Goal: Find specific page/section: Find specific page/section

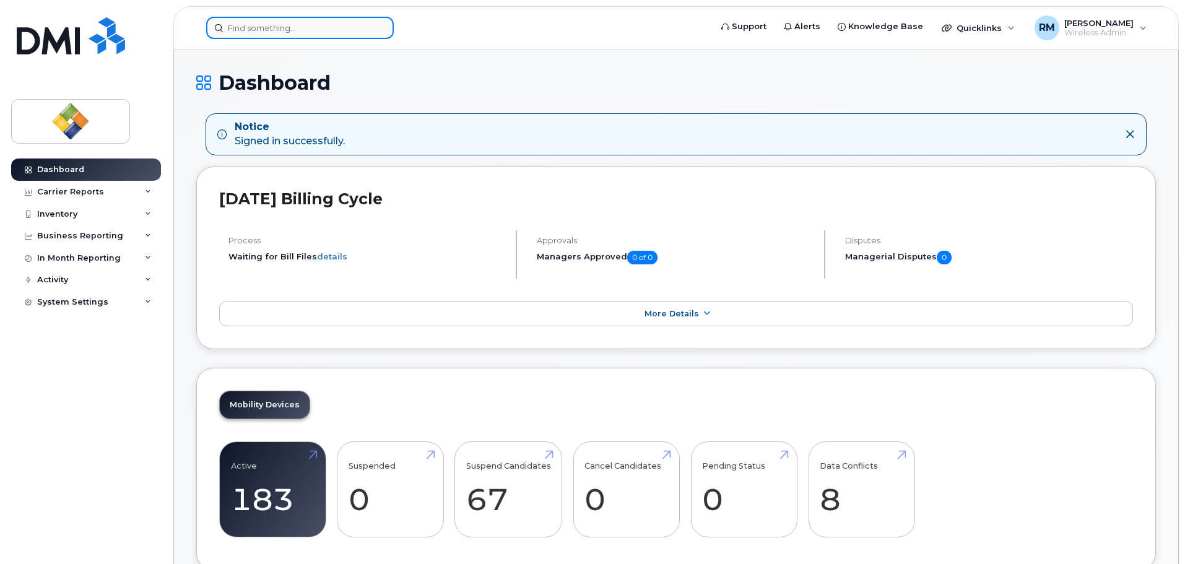
click at [352, 32] on input at bounding box center [300, 28] width 188 height 22
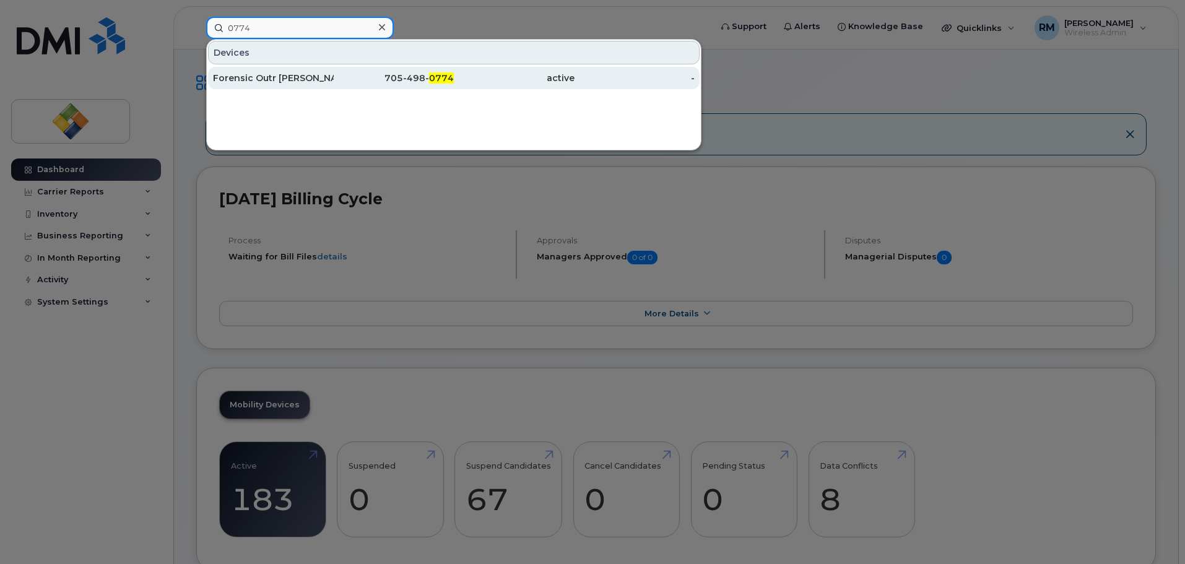
type input "0774"
click at [351, 83] on div "705-498- 0774" at bounding box center [394, 78] width 121 height 12
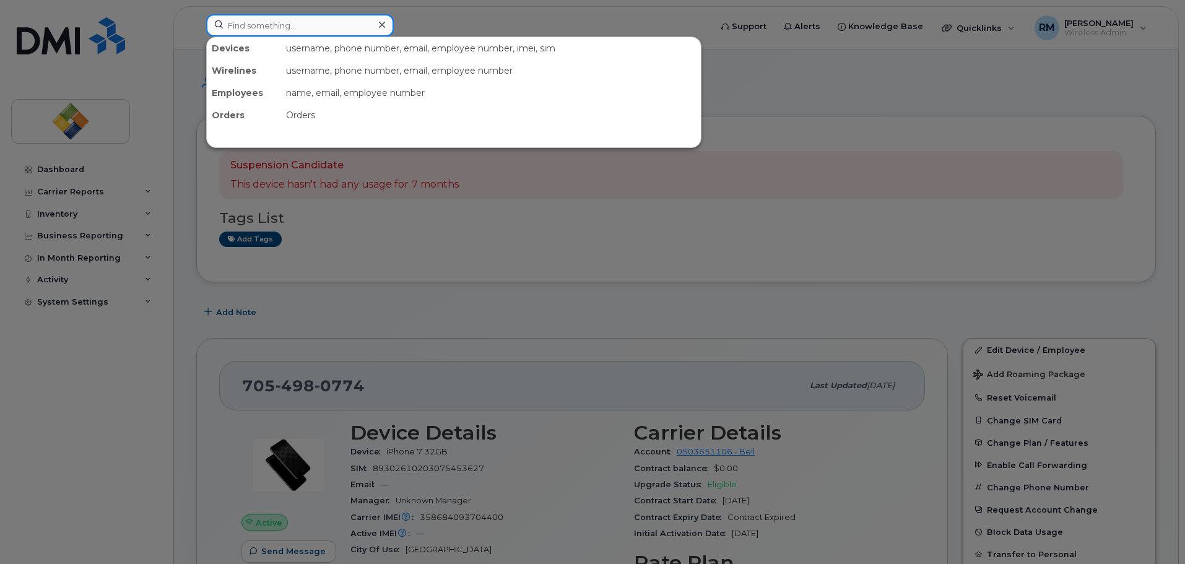
click at [364, 28] on input at bounding box center [300, 25] width 188 height 22
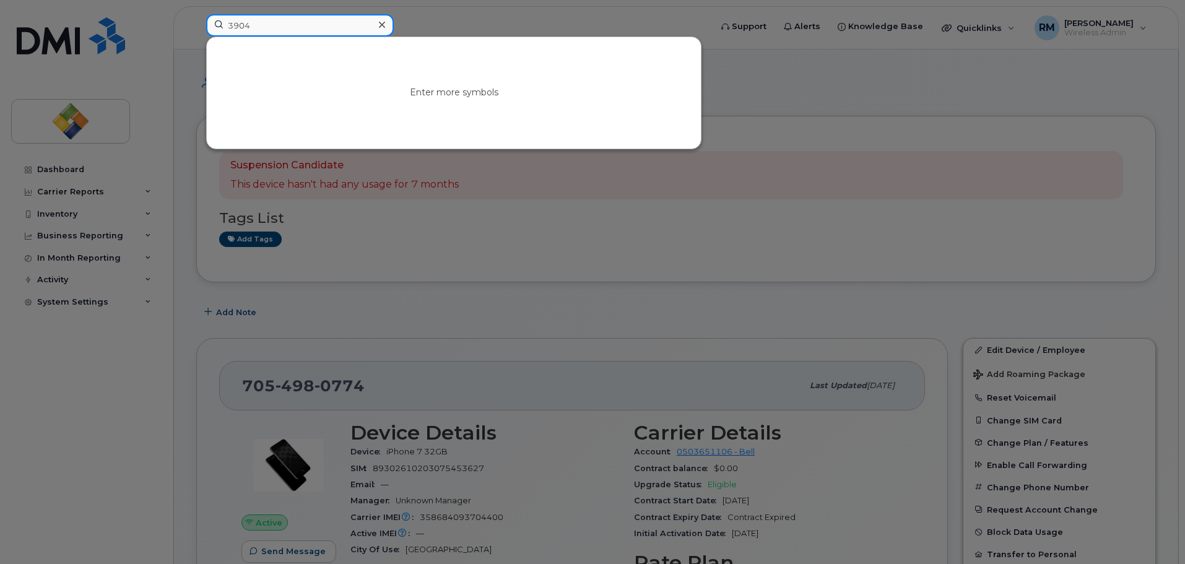
type input "3904"
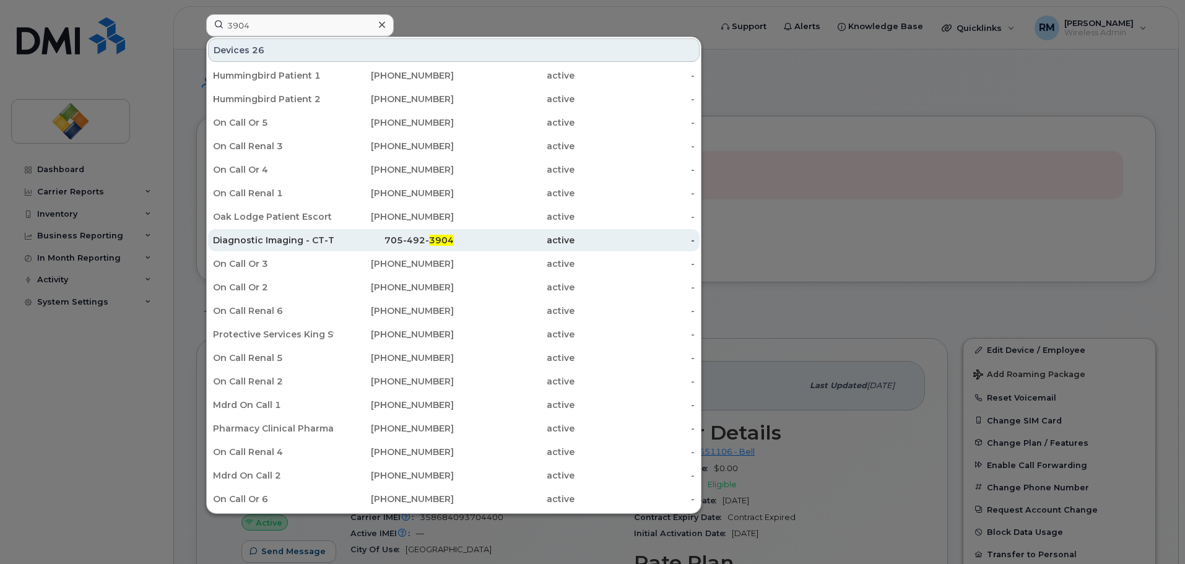
click at [308, 241] on div "Diagnostic Imaging - CT-Tech" at bounding box center [273, 240] width 121 height 12
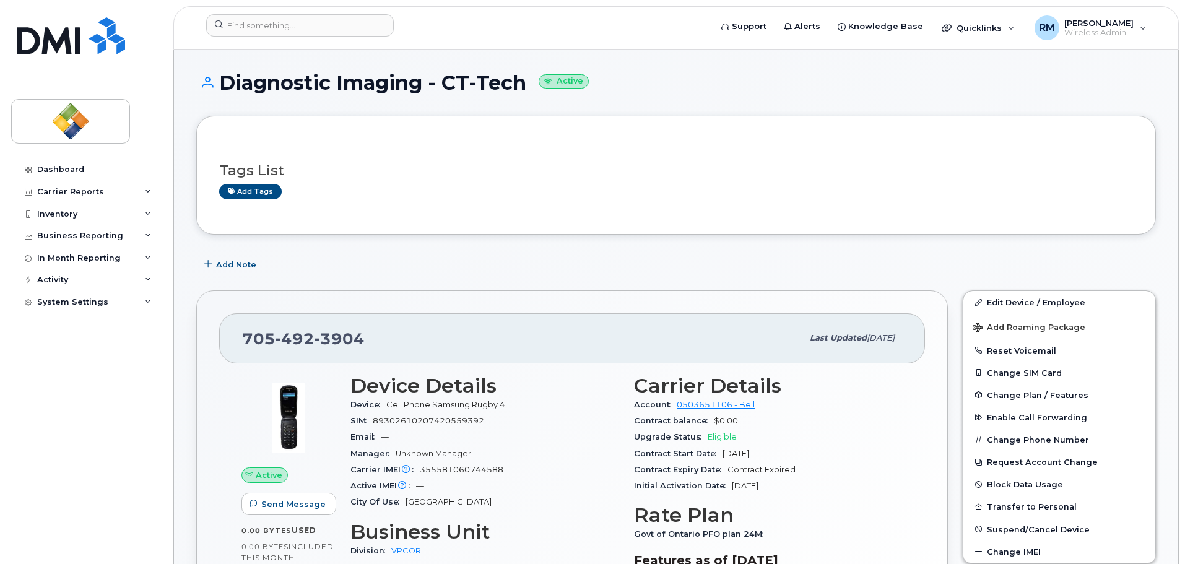
click at [376, 272] on div "Add Note" at bounding box center [675, 264] width 959 height 22
click at [341, 21] on input at bounding box center [300, 25] width 188 height 22
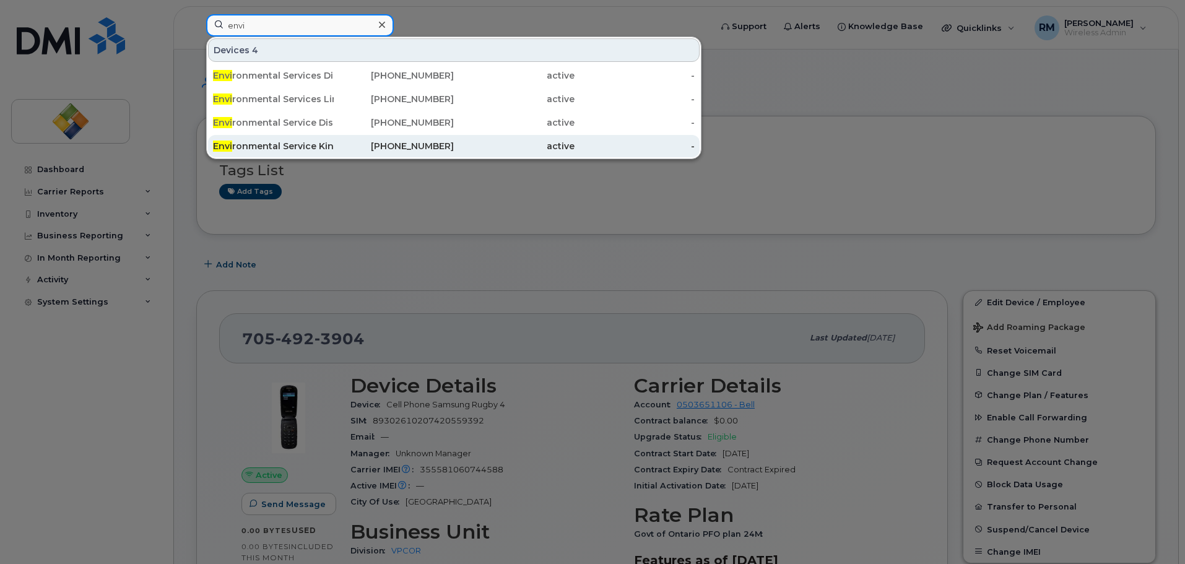
type input "envi"
click at [324, 152] on div "Envi ronmental Service King St" at bounding box center [273, 146] width 121 height 22
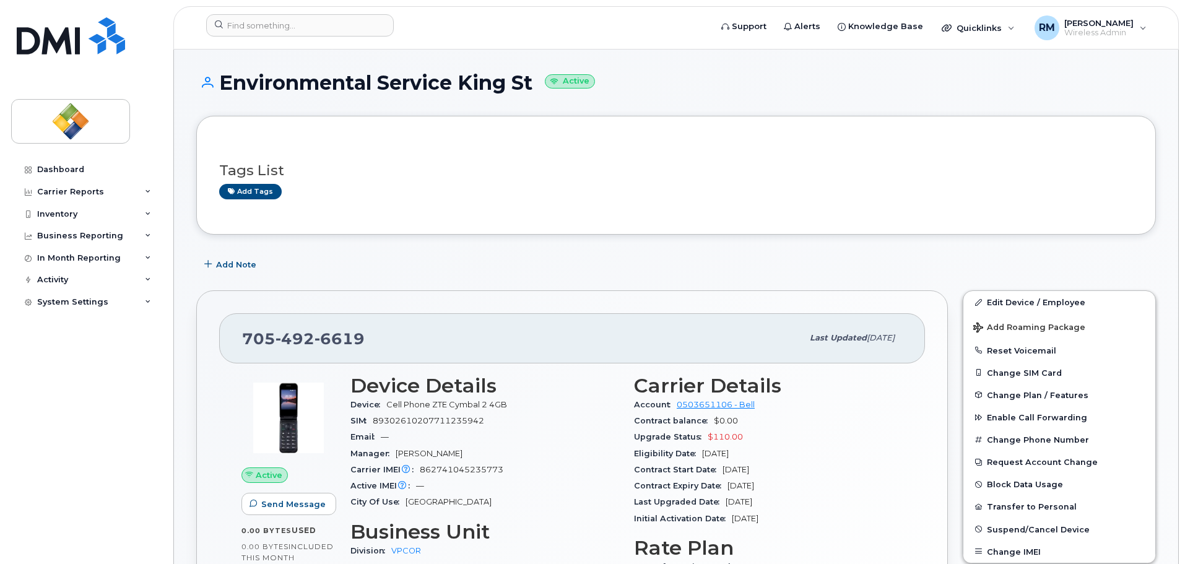
click at [962, 78] on h1 "Environmental Service King St Active" at bounding box center [675, 83] width 959 height 22
drag, startPoint x: 436, startPoint y: 20, endPoint x: 444, endPoint y: 41, distance: 22.8
click at [436, 20] on form at bounding box center [454, 25] width 496 height 22
click at [946, 75] on h1 "Environmental Service King St Active" at bounding box center [675, 83] width 959 height 22
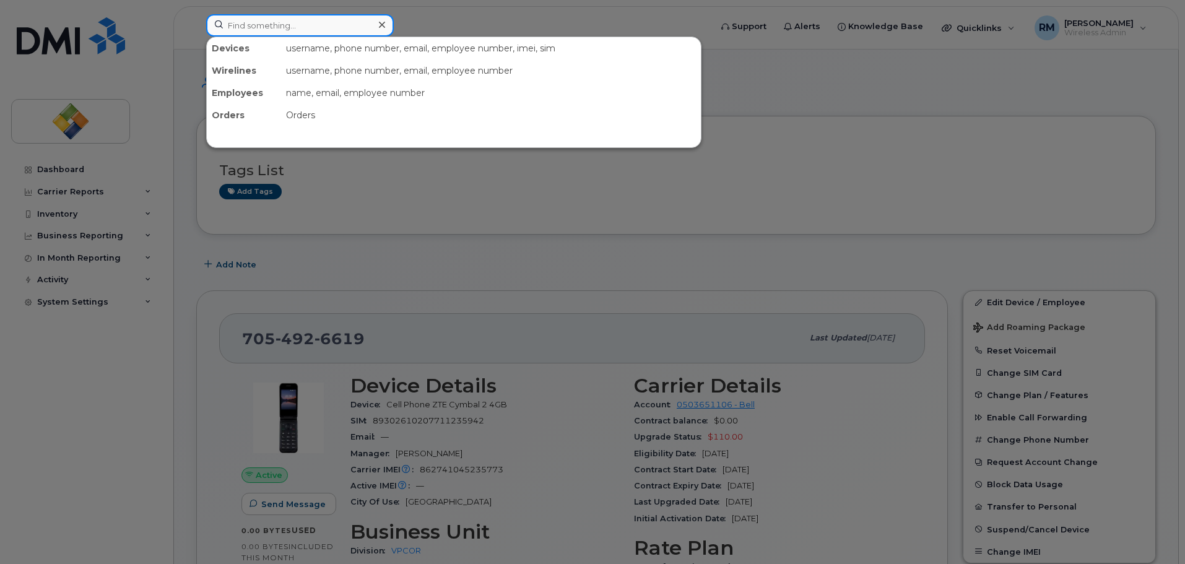
click at [310, 27] on input at bounding box center [300, 25] width 188 height 22
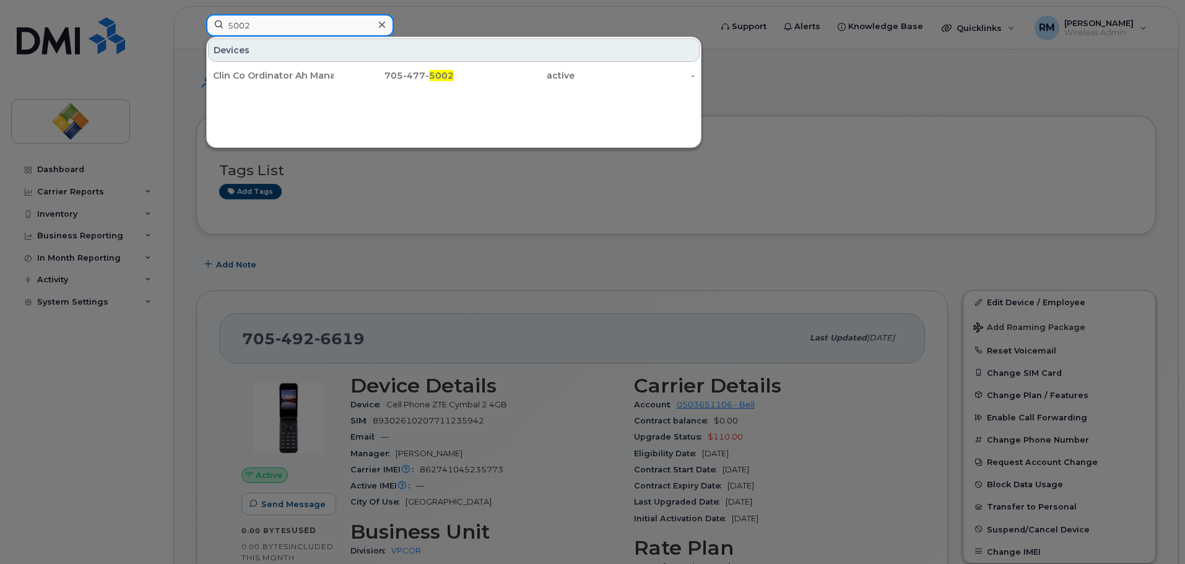
type input "5002"
click at [381, 24] on icon at bounding box center [382, 25] width 6 height 6
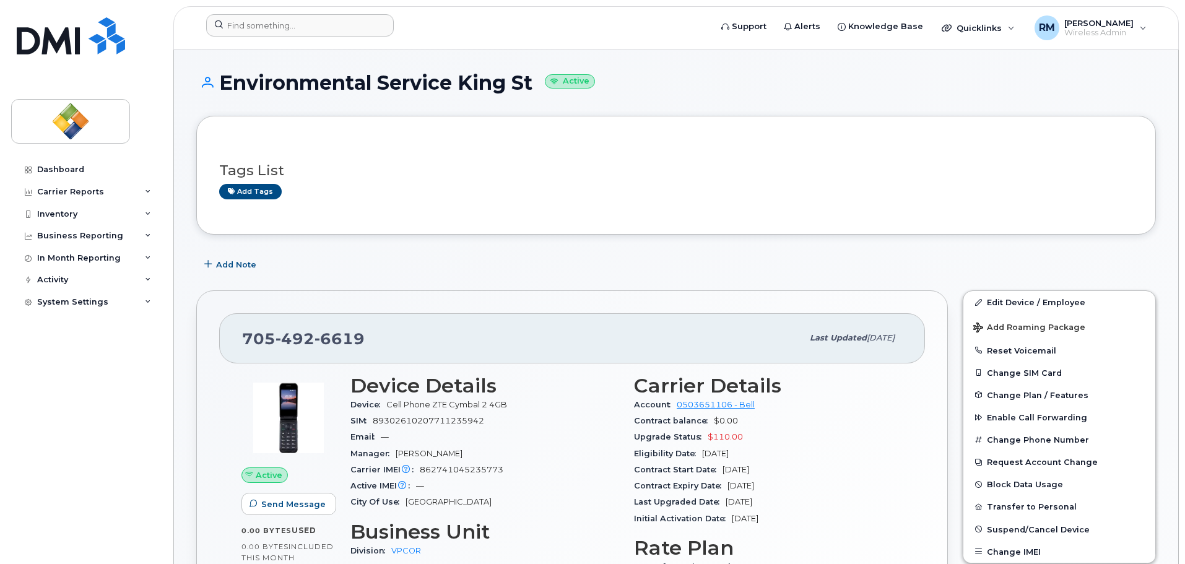
click at [431, 255] on div "Add Note" at bounding box center [675, 264] width 959 height 22
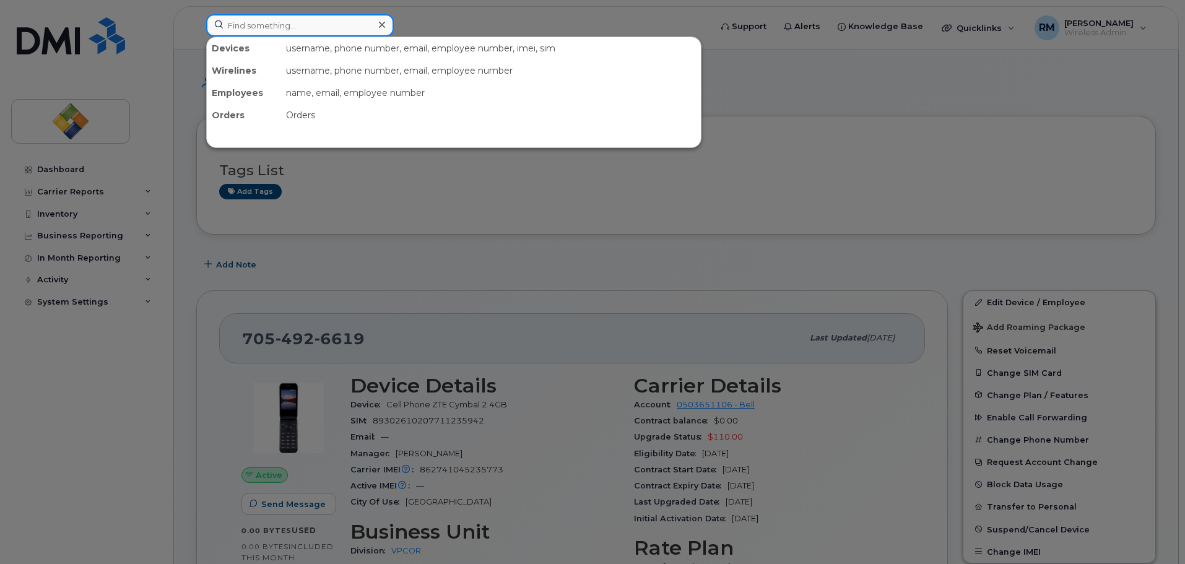
click at [282, 25] on input at bounding box center [300, 25] width 188 height 22
paste input "2993"
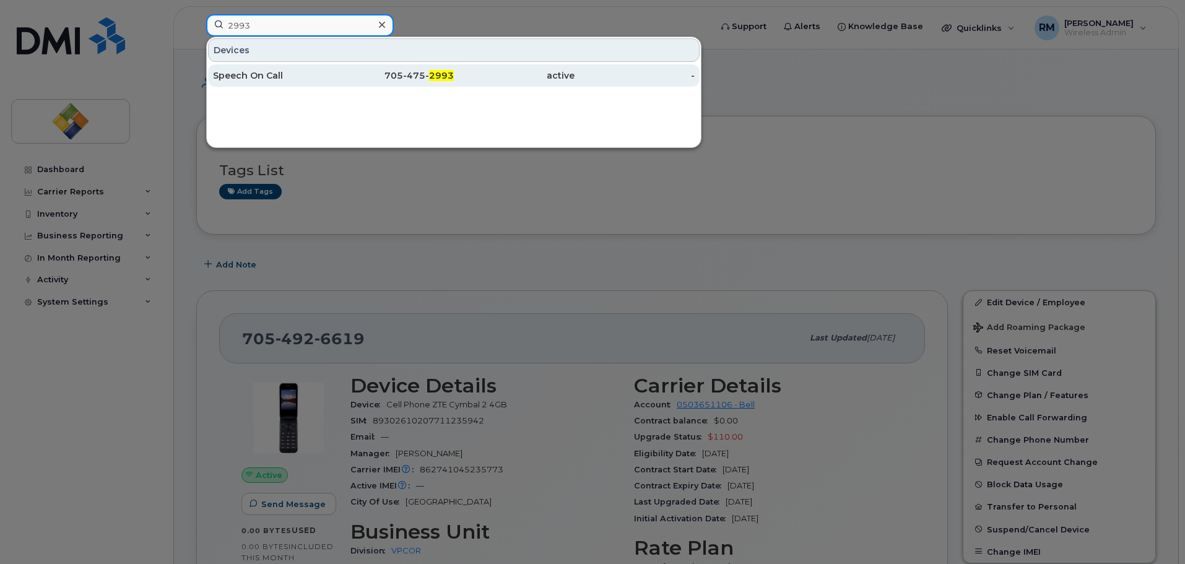
type input "2993"
drag, startPoint x: 256, startPoint y: 72, endPoint x: 255, endPoint y: 80, distance: 8.1
click at [256, 72] on div "Speech On Call" at bounding box center [273, 75] width 121 height 12
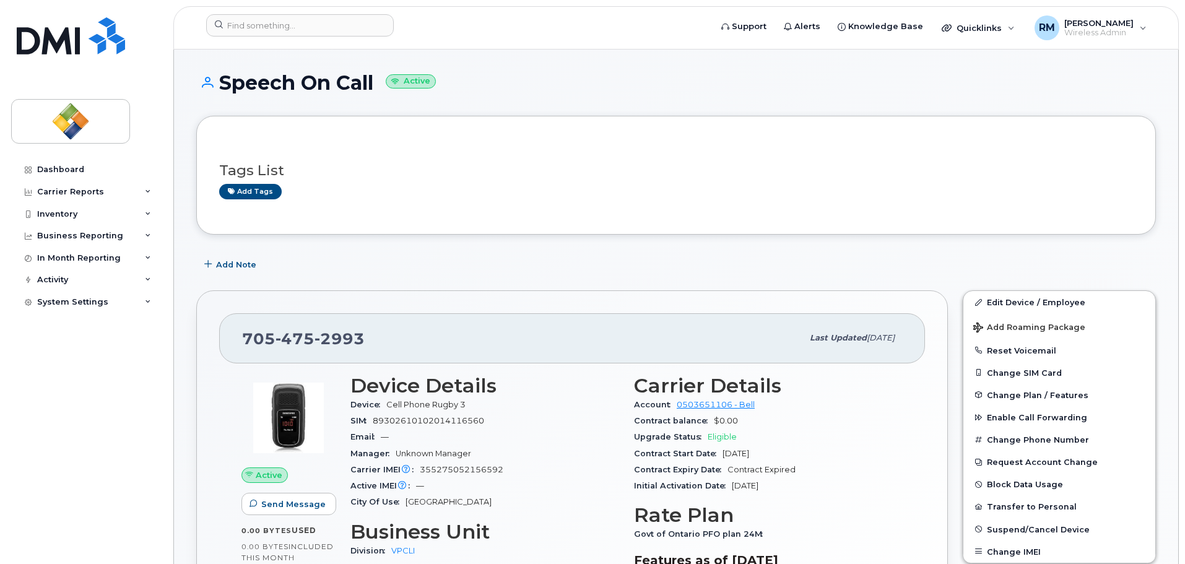
click at [497, 78] on h1 "Speech On Call Active" at bounding box center [675, 83] width 959 height 22
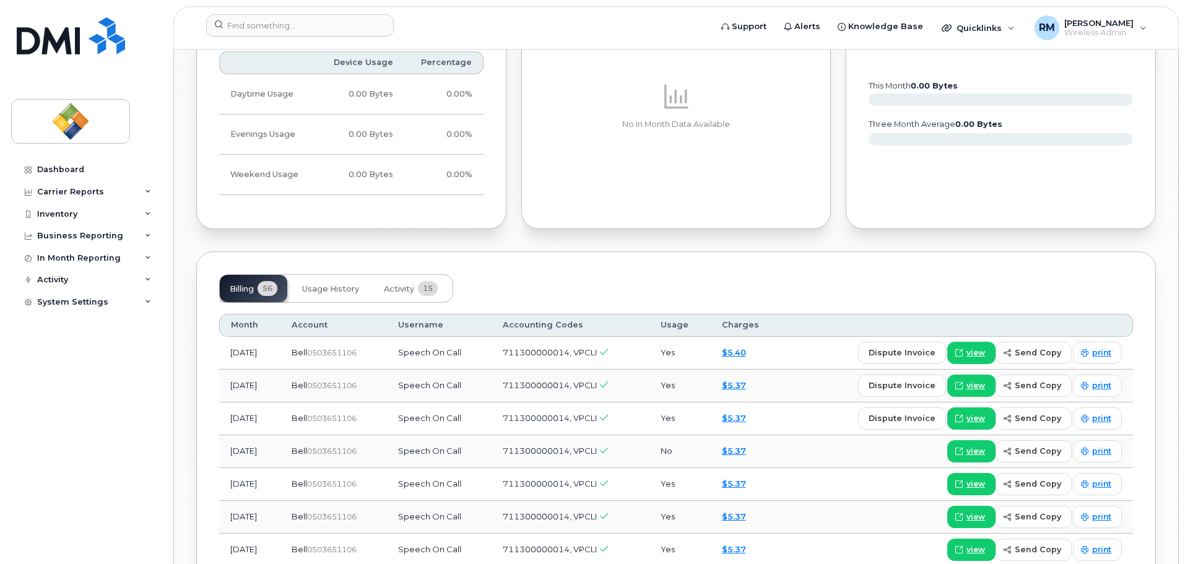
scroll to position [743, 0]
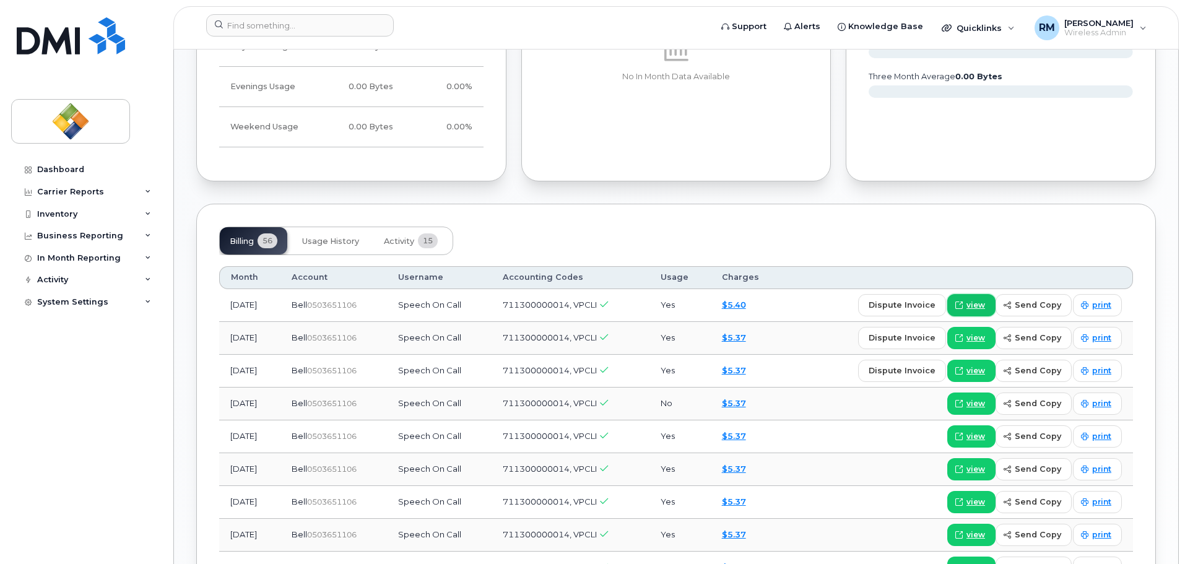
click at [962, 304] on icon at bounding box center [958, 304] width 7 height 7
